Goal: Transaction & Acquisition: Purchase product/service

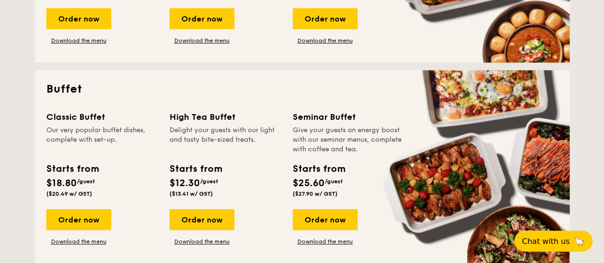
scroll to position [429, 0]
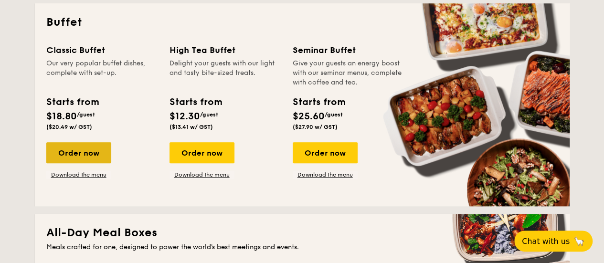
click at [91, 150] on div "Order now" at bounding box center [78, 152] width 65 height 21
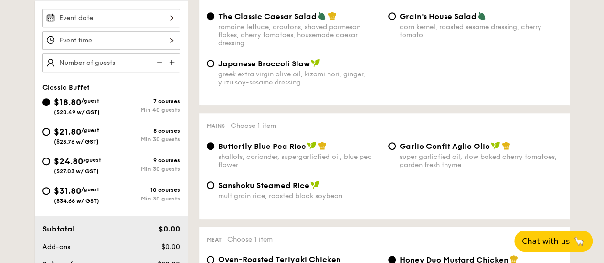
scroll to position [286, 0]
click at [93, 190] on span "/guest" at bounding box center [90, 189] width 18 height 7
click at [50, 190] on input "$31.80 /guest ($34.66 w/ GST) 10 courses Min 30 guests" at bounding box center [46, 191] width 8 height 8
radio input "true"
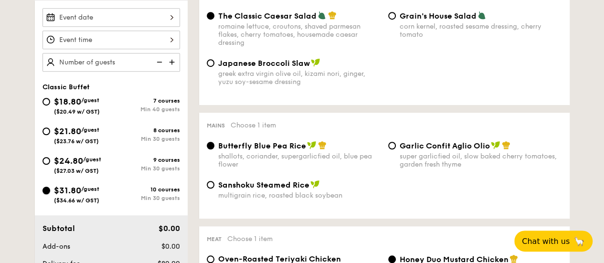
radio input "true"
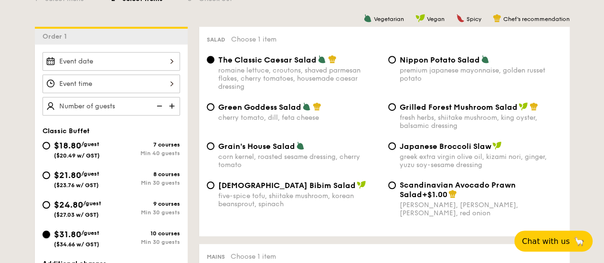
scroll to position [239, 0]
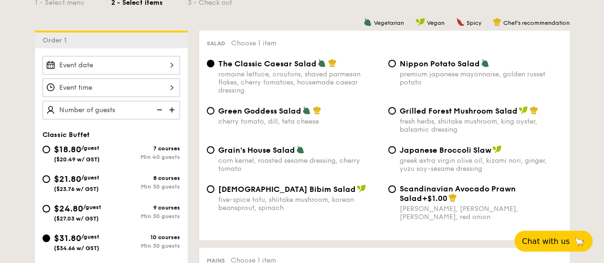
click at [137, 64] on div at bounding box center [110, 65] width 137 height 19
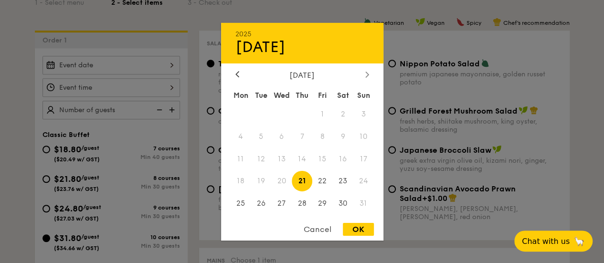
click at [365, 72] on icon at bounding box center [367, 74] width 4 height 6
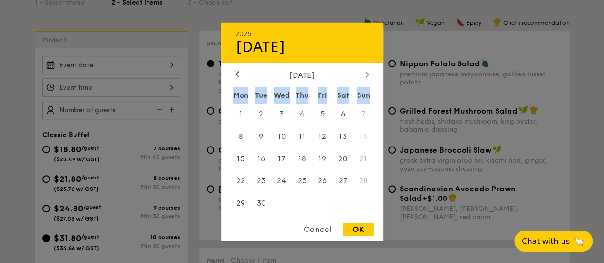
click at [365, 72] on icon at bounding box center [367, 74] width 4 height 6
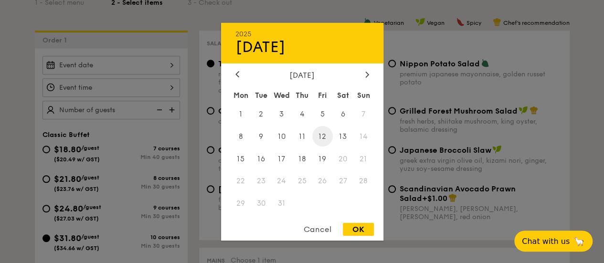
click at [322, 133] on span "12" at bounding box center [322, 136] width 21 height 21
drag, startPoint x: 360, startPoint y: 229, endPoint x: 221, endPoint y: 135, distance: 167.4
click at [359, 229] on div "OK" at bounding box center [358, 229] width 31 height 13
type input "[DATE]"
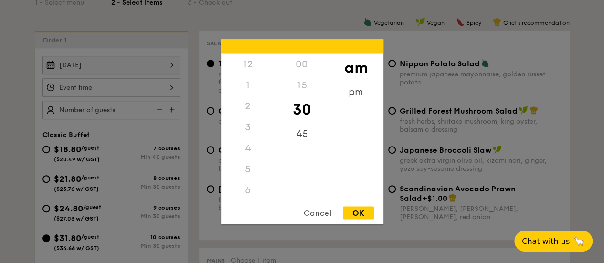
click at [151, 87] on div "12 1 2 3 4 5 6 7 8 9 10 11 00 15 30 45 am pm Cancel OK" at bounding box center [110, 87] width 137 height 19
click at [250, 200] on div "12 1 2 3 4 5 6 7 8 9 10 11 00 15 30 45 am pm Cancel OK" at bounding box center [302, 131] width 162 height 185
click at [250, 196] on div "11" at bounding box center [248, 200] width 54 height 28
click at [364, 212] on div "OK" at bounding box center [358, 212] width 31 height 13
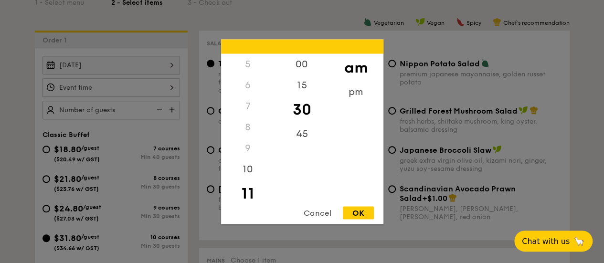
type input "11:30AM"
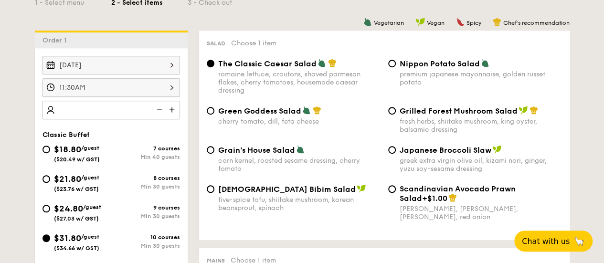
click at [173, 109] on img at bounding box center [173, 110] width 14 height 18
type input "30 guests"
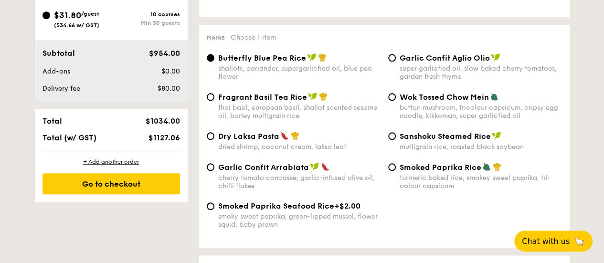
scroll to position [382, 0]
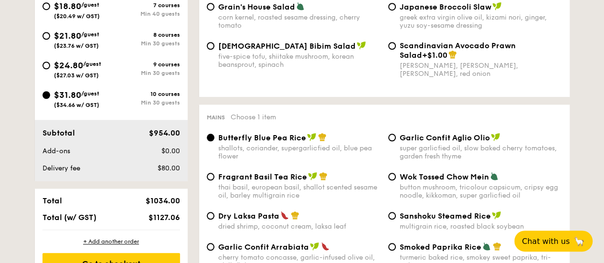
click at [72, 62] on span "$24.80" at bounding box center [68, 65] width 29 height 10
click at [50, 62] on input "$24.80 /guest ($27.03 w/ GST) 9 courses Min 30 guests" at bounding box center [46, 66] width 8 height 8
radio input "true"
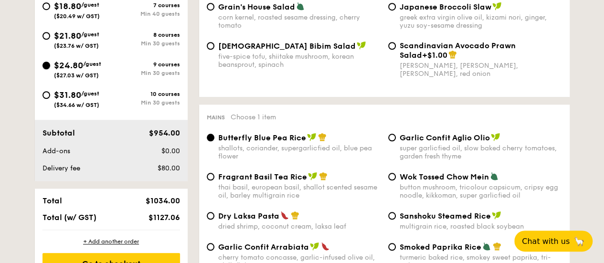
radio input "true"
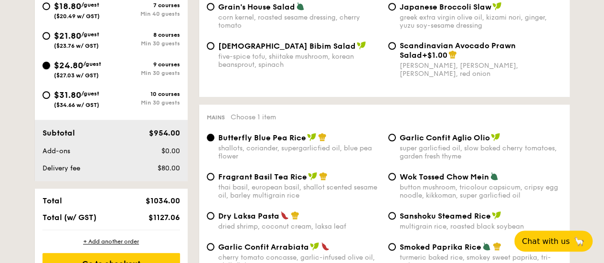
radio input "true"
click at [36, 90] on div "Classic Buffet $18.80 /guest ($20.49 w/ GST) 7 courses Min 40 guests $21.80 /gu…" at bounding box center [111, 53] width 153 height 130
click at [62, 99] on div "$31.80 /guest ($34.66 w/ GST)" at bounding box center [76, 98] width 45 height 20
click at [50, 99] on input "$31.80 /guest ($34.66 w/ GST) 10 courses Min 30 guests" at bounding box center [46, 95] width 8 height 8
radio input "true"
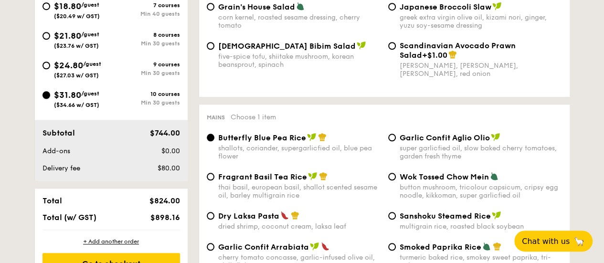
radio input "true"
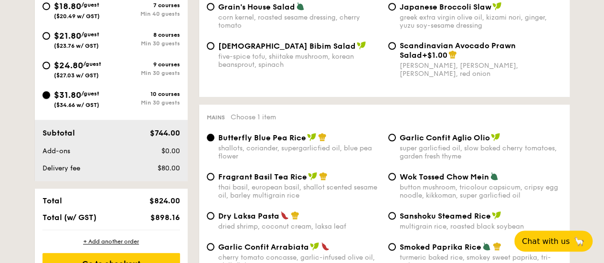
radio input "true"
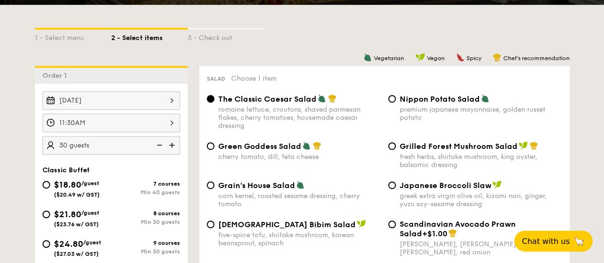
scroll to position [239, 0]
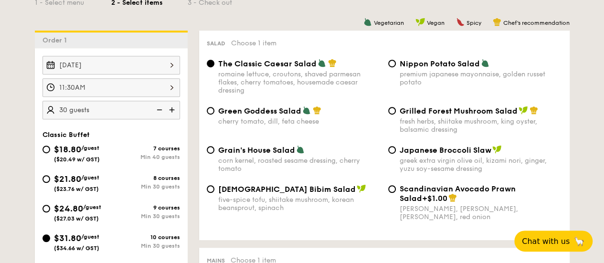
click at [85, 208] on span "/guest" at bounding box center [92, 207] width 18 height 7
click at [50, 208] on input "$24.80 /guest ($27.03 w/ GST) 9 courses Min 30 guests" at bounding box center [46, 209] width 8 height 8
radio input "true"
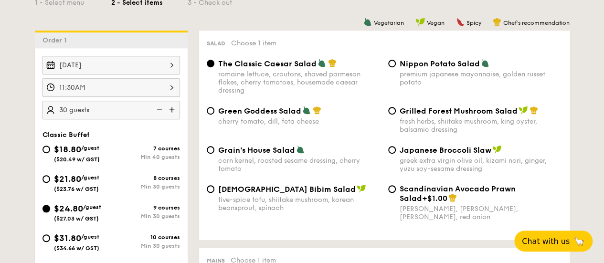
radio input "true"
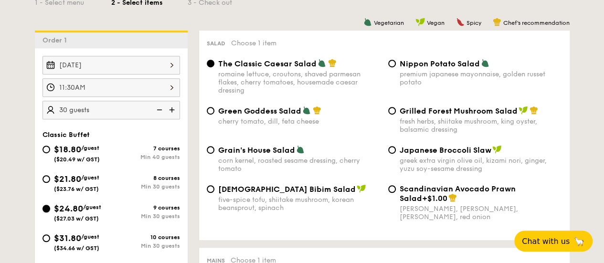
radio input "true"
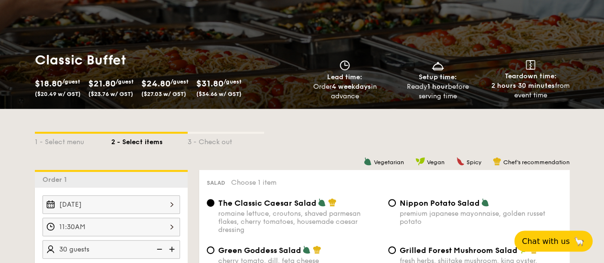
scroll to position [0, 0]
